Goal: Task Accomplishment & Management: Manage account settings

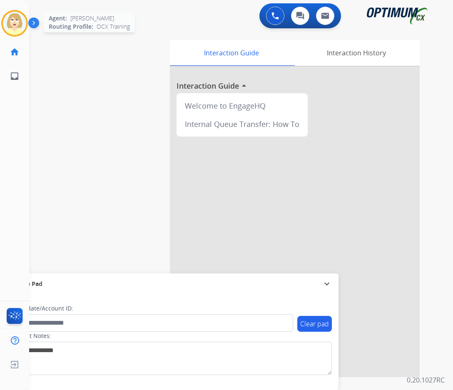
click at [13, 22] on img at bounding box center [14, 23] width 23 height 23
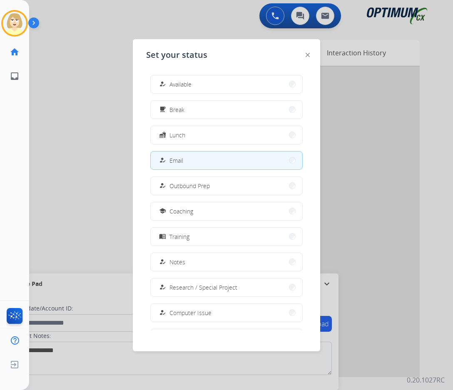
click at [183, 160] on button "how_to_reg Email" at bounding box center [226, 160] width 151 height 18
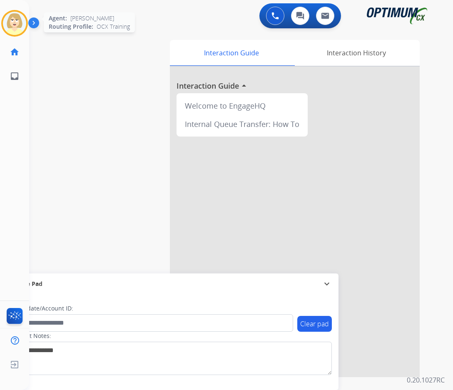
click at [10, 21] on img at bounding box center [14, 23] width 23 height 23
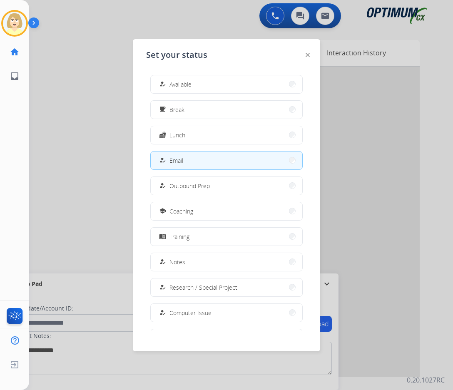
scroll to position [79, 0]
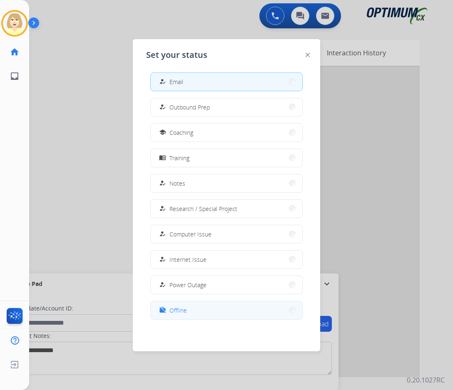
click at [174, 307] on span "Offline" at bounding box center [177, 310] width 17 height 9
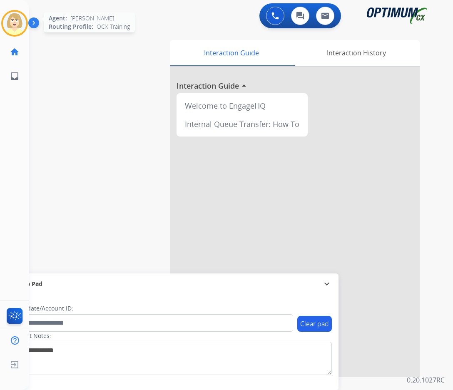
click at [18, 19] on img at bounding box center [14, 23] width 23 height 23
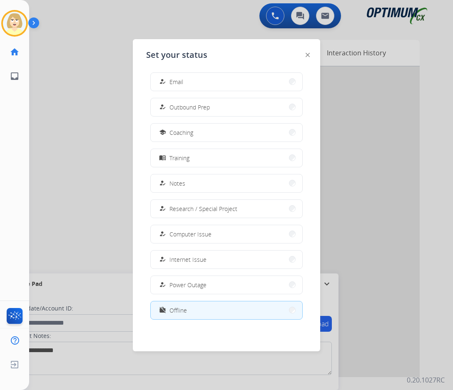
click at [173, 308] on span "Offline" at bounding box center [177, 310] width 17 height 9
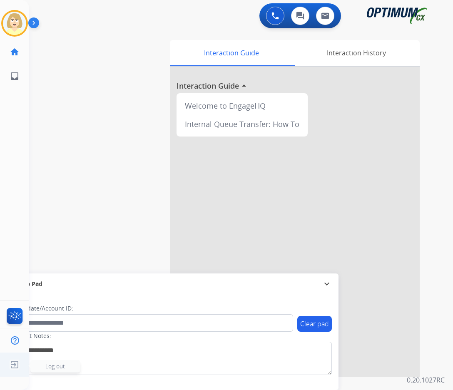
click at [59, 366] on span "Log out" at bounding box center [55, 366] width 20 height 8
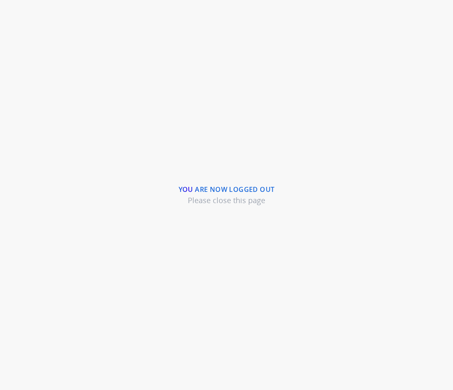
click at [233, 38] on div "You are now logged out Please close this page" at bounding box center [226, 195] width 453 height 390
